Goal: Navigation & Orientation: Find specific page/section

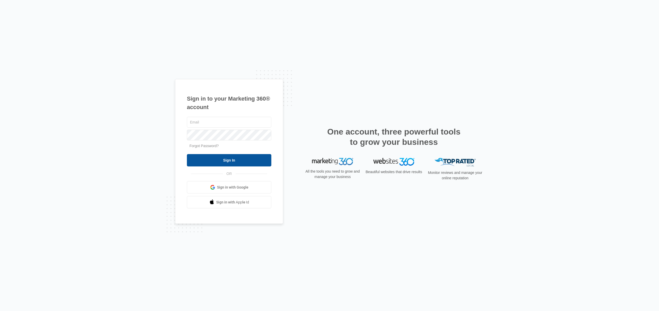
type input "[EMAIL_ADDRESS][DOMAIN_NAME]"
click at [221, 161] on input "Sign In" at bounding box center [229, 160] width 84 height 12
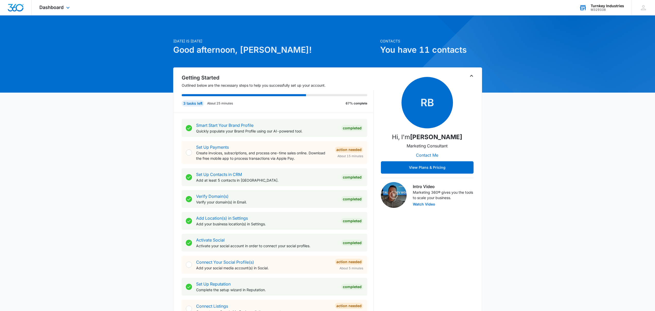
click at [611, 8] on div "M329338" at bounding box center [607, 10] width 33 height 4
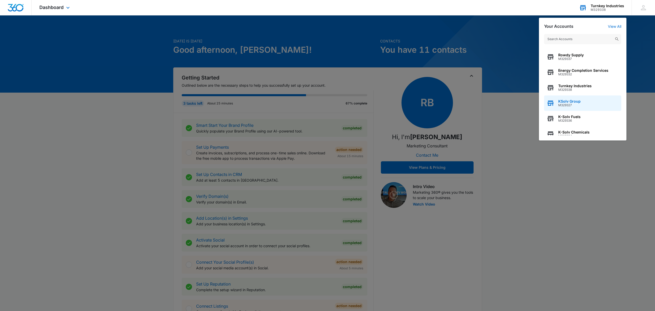
scroll to position [35, 0]
